Goal: Task Accomplishment & Management: Use online tool/utility

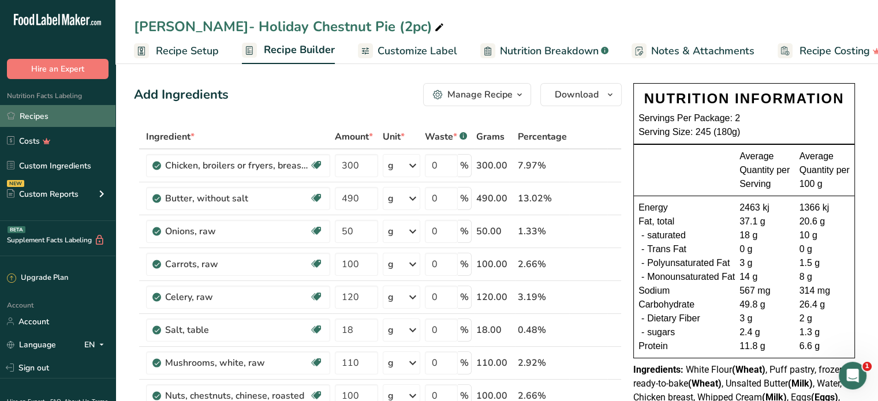
click at [32, 119] on link "Recipes" at bounding box center [57, 116] width 115 height 22
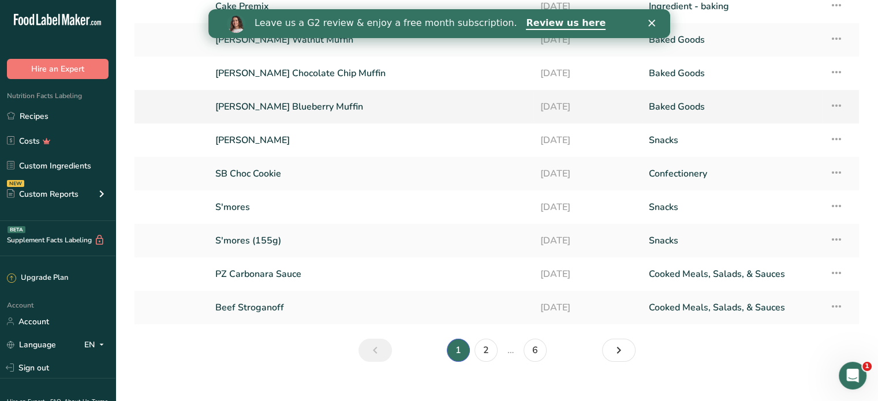
scroll to position [136, 0]
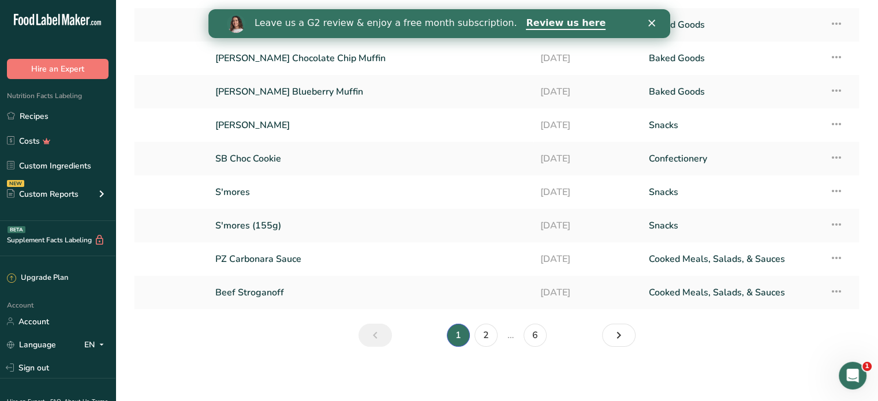
click at [510, 333] on li "…" at bounding box center [510, 335] width 21 height 23
click at [491, 334] on link "2" at bounding box center [485, 335] width 23 height 23
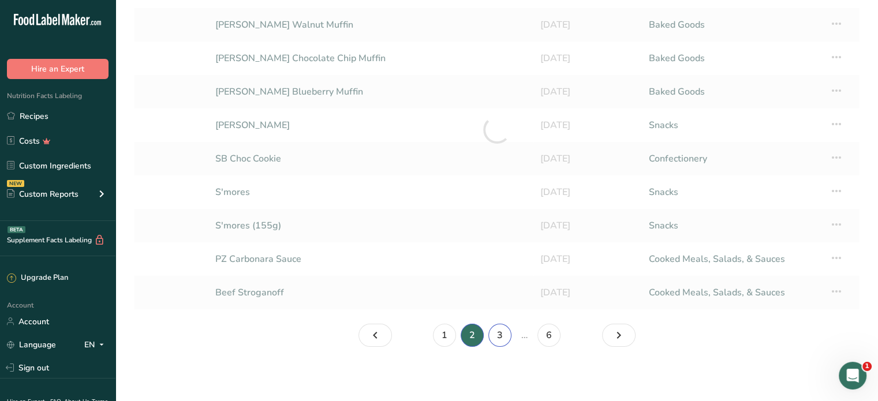
click at [505, 334] on link "3" at bounding box center [499, 335] width 23 height 23
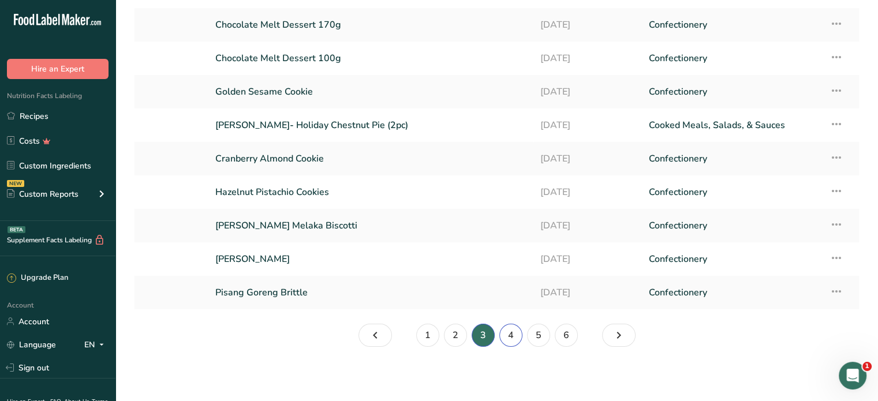
click at [507, 331] on link "4" at bounding box center [510, 335] width 23 height 23
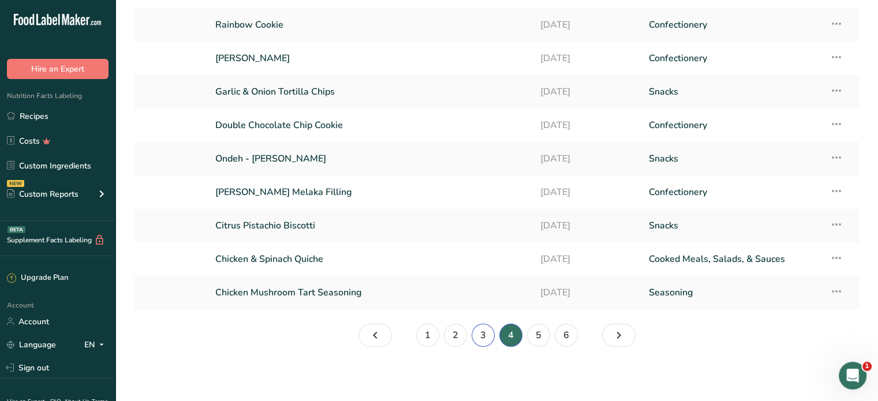
click at [484, 332] on link "3" at bounding box center [483, 335] width 23 height 23
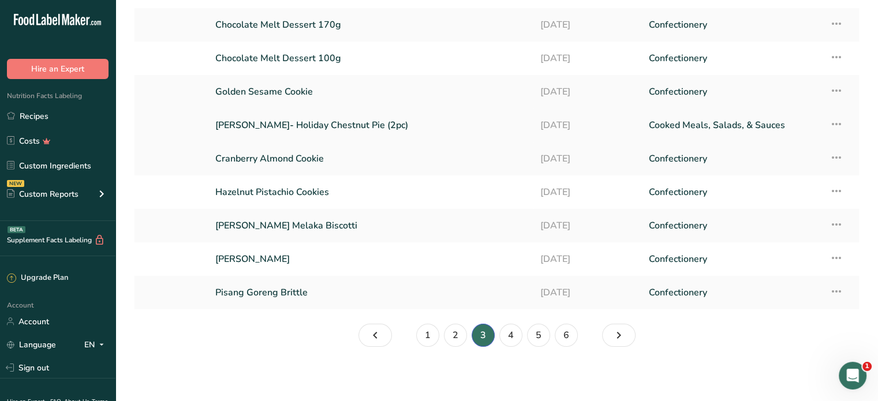
click at [835, 125] on icon at bounding box center [836, 124] width 14 height 21
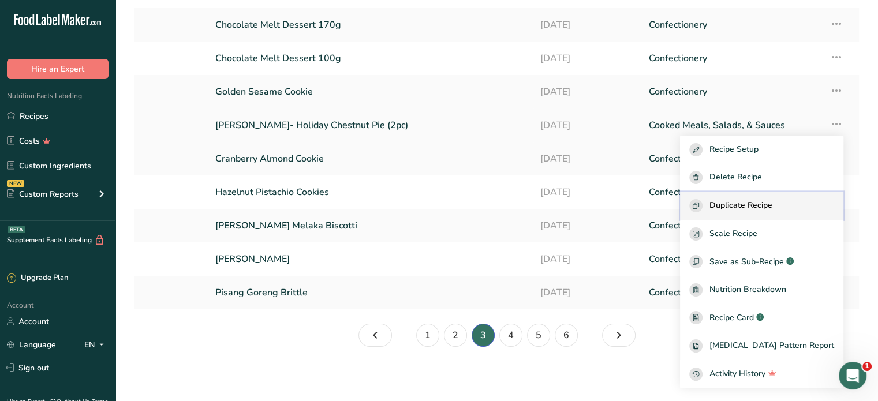
click at [760, 204] on span "Duplicate Recipe" at bounding box center [740, 205] width 63 height 13
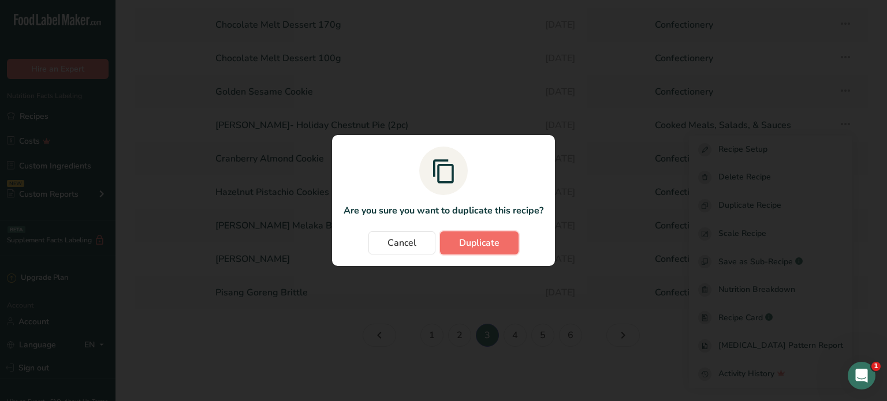
click at [491, 244] on span "Duplicate" at bounding box center [479, 243] width 40 height 14
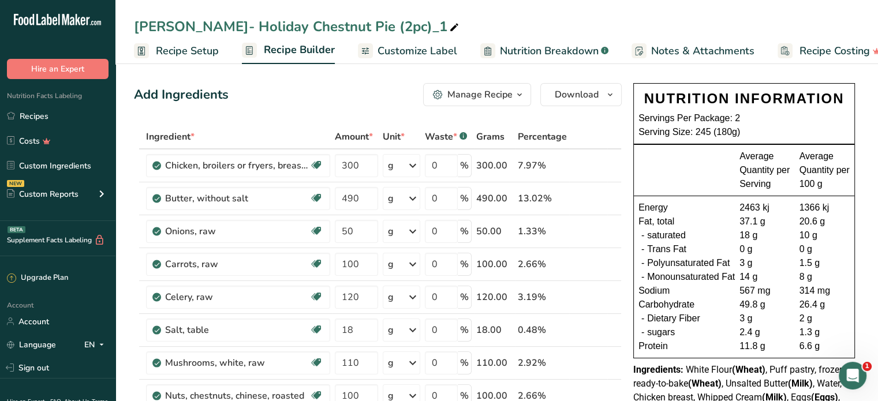
click at [304, 23] on div "[PERSON_NAME]- Holiday Chestnut Pie (2pc)_1" at bounding box center [297, 26] width 327 height 21
drag, startPoint x: 281, startPoint y: 24, endPoint x: 134, endPoint y: 33, distance: 146.9
click at [134, 33] on input "[PERSON_NAME]- Holiday Chestnut Pie (2pc)_1" at bounding box center [497, 26] width 726 height 21
drag, startPoint x: 343, startPoint y: 24, endPoint x: 324, endPoint y: 29, distance: 19.2
click at [324, 29] on input "ABF- Butter Chicken Pie (2pc)_1" at bounding box center [497, 26] width 726 height 21
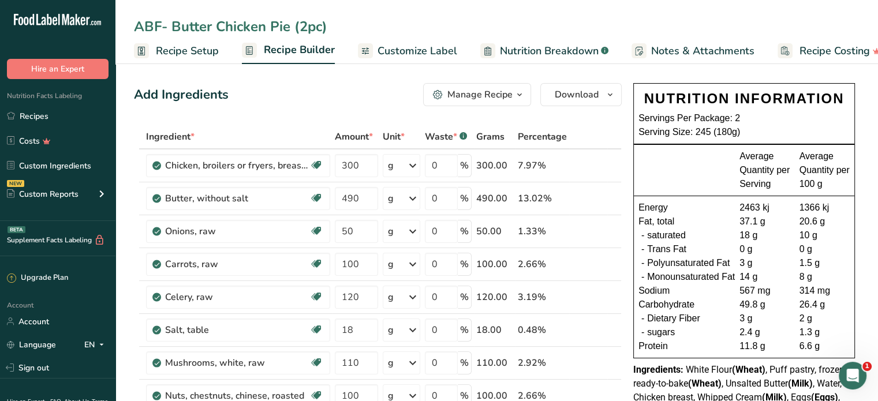
type input "ABF- Butter Chicken Pie (2pc)"
click at [167, 96] on div "Add Ingredients" at bounding box center [181, 94] width 95 height 19
